Goal: Information Seeking & Learning: Learn about a topic

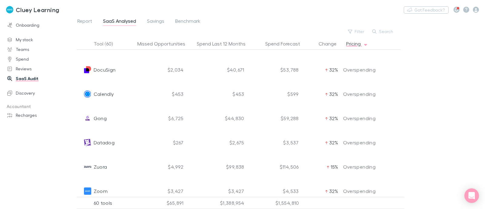
scroll to position [41, 0]
click at [193, 19] on span "Benchmark" at bounding box center [187, 22] width 25 height 8
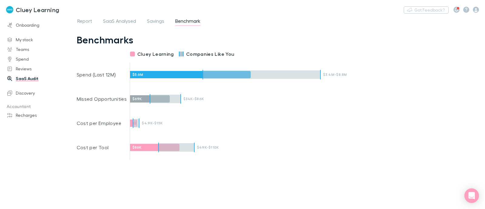
click at [182, 73] on div "$5.6M" at bounding box center [190, 74] width 121 height 7
click at [88, 19] on span "Report" at bounding box center [84, 22] width 15 height 8
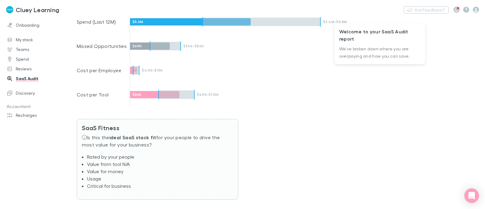
scroll to position [232, 0]
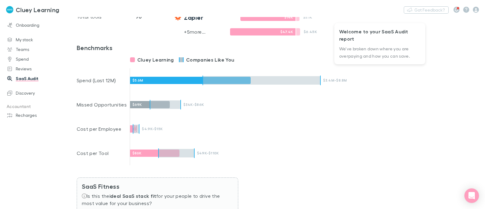
click at [167, 83] on div "$5.6M" at bounding box center [190, 80] width 121 height 7
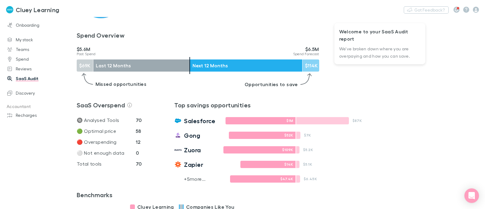
scroll to position [0, 0]
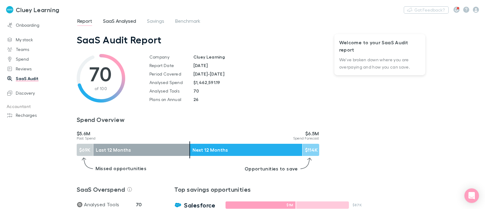
click at [113, 22] on span "SaaS Analysed" at bounding box center [119, 22] width 33 height 8
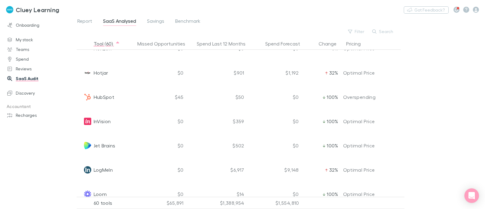
scroll to position [676, 0]
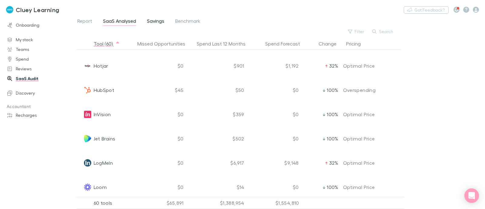
click at [160, 25] on span "Savings" at bounding box center [155, 22] width 17 height 8
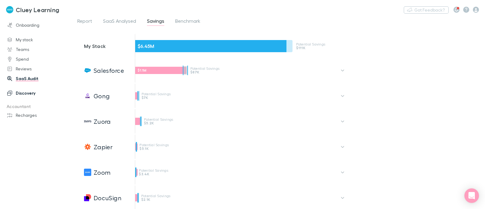
click at [20, 93] on link "Discovery" at bounding box center [41, 93] width 80 height 10
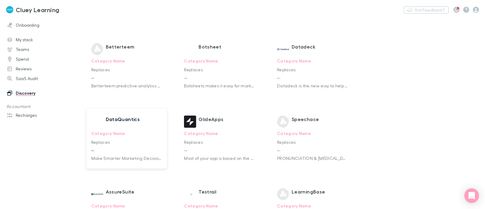
scroll to position [369, 0]
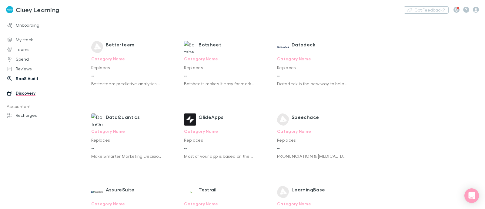
click at [26, 78] on link "SaaS Audit" at bounding box center [41, 79] width 80 height 10
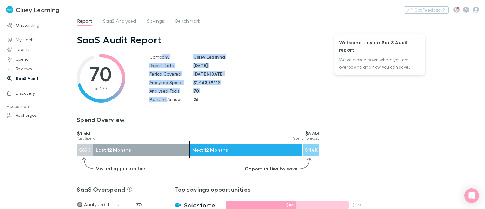
drag, startPoint x: 161, startPoint y: 58, endPoint x: 160, endPoint y: 117, distance: 59.2
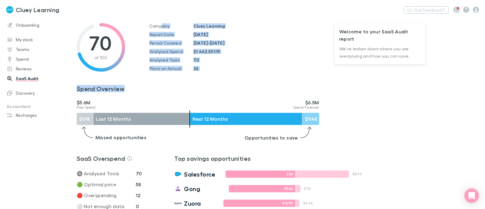
scroll to position [43, 0]
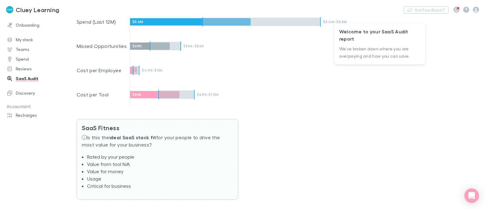
scroll to position [266, 0]
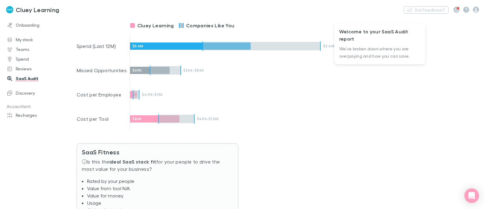
click at [196, 29] on div "Cluey Learning Companies Like You" at bounding box center [184, 25] width 108 height 17
click at [146, 46] on div "$5.6M" at bounding box center [190, 45] width 121 height 7
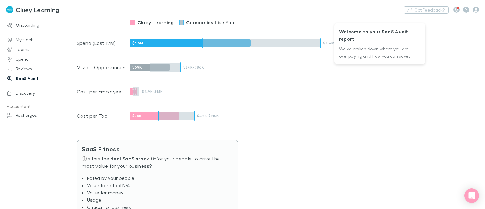
scroll to position [290, 0]
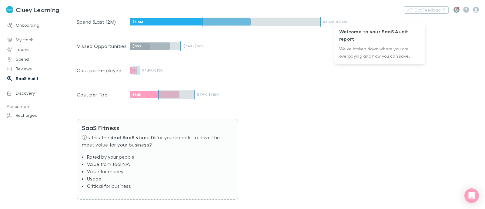
click at [454, 11] on button "button" at bounding box center [457, 10] width 6 height 6
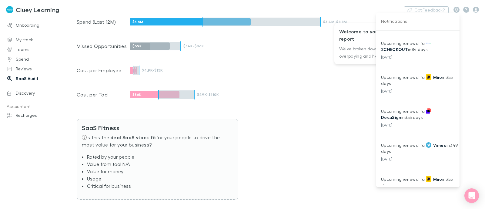
click at [322, 66] on div at bounding box center [242, 104] width 485 height 209
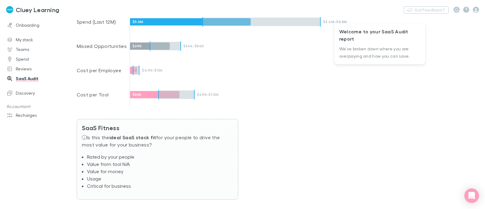
click at [363, 49] on span "We've broken down where you are overpaying and how you can save." at bounding box center [375, 52] width 71 height 12
click at [22, 56] on link "Spend" at bounding box center [41, 59] width 80 height 10
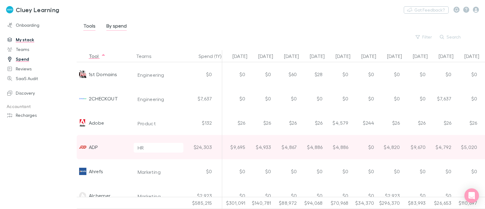
scroll to position [0, 226]
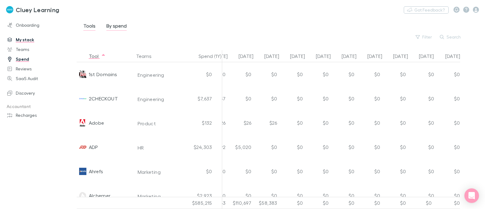
click at [378, 22] on div "Tools By spend Filter Search" at bounding box center [279, 31] width 393 height 19
